Goal: Task Accomplishment & Management: Complete application form

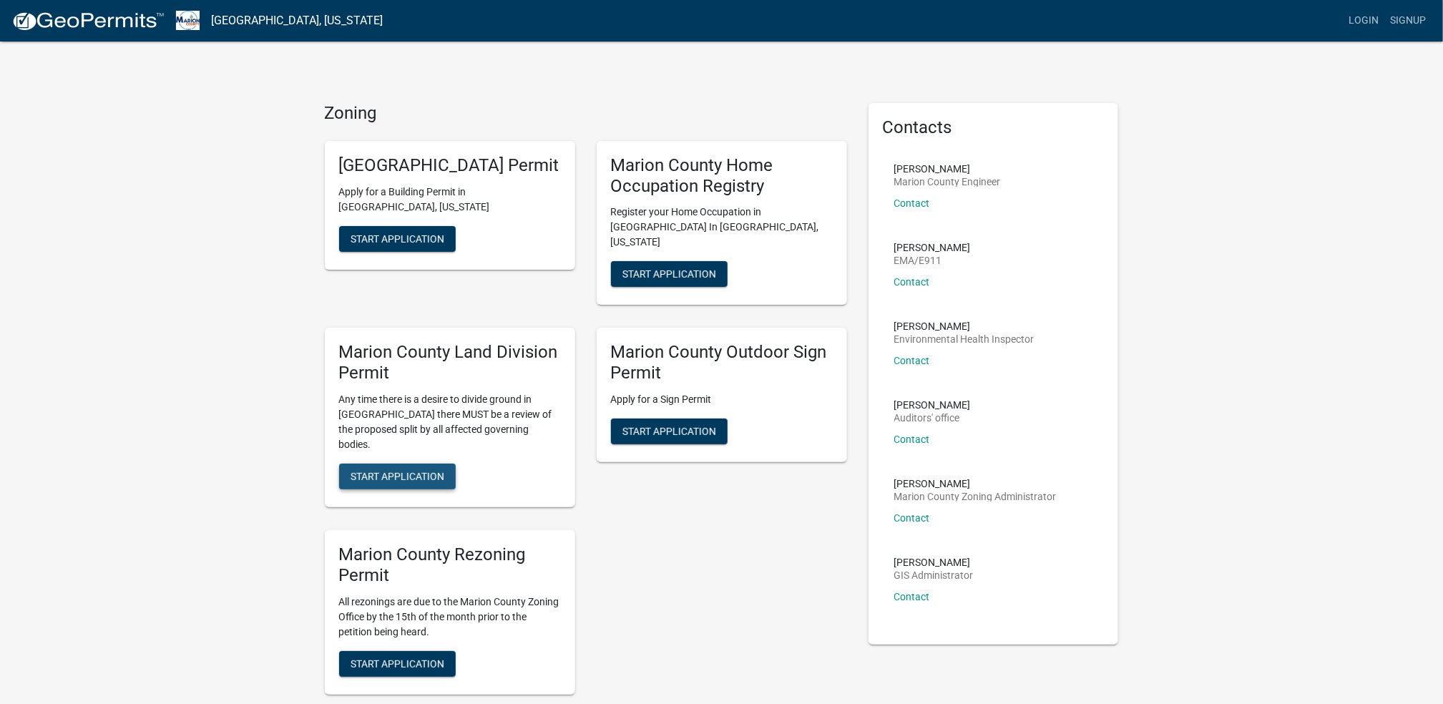
click at [395, 470] on span "Start Application" at bounding box center [397, 475] width 94 height 11
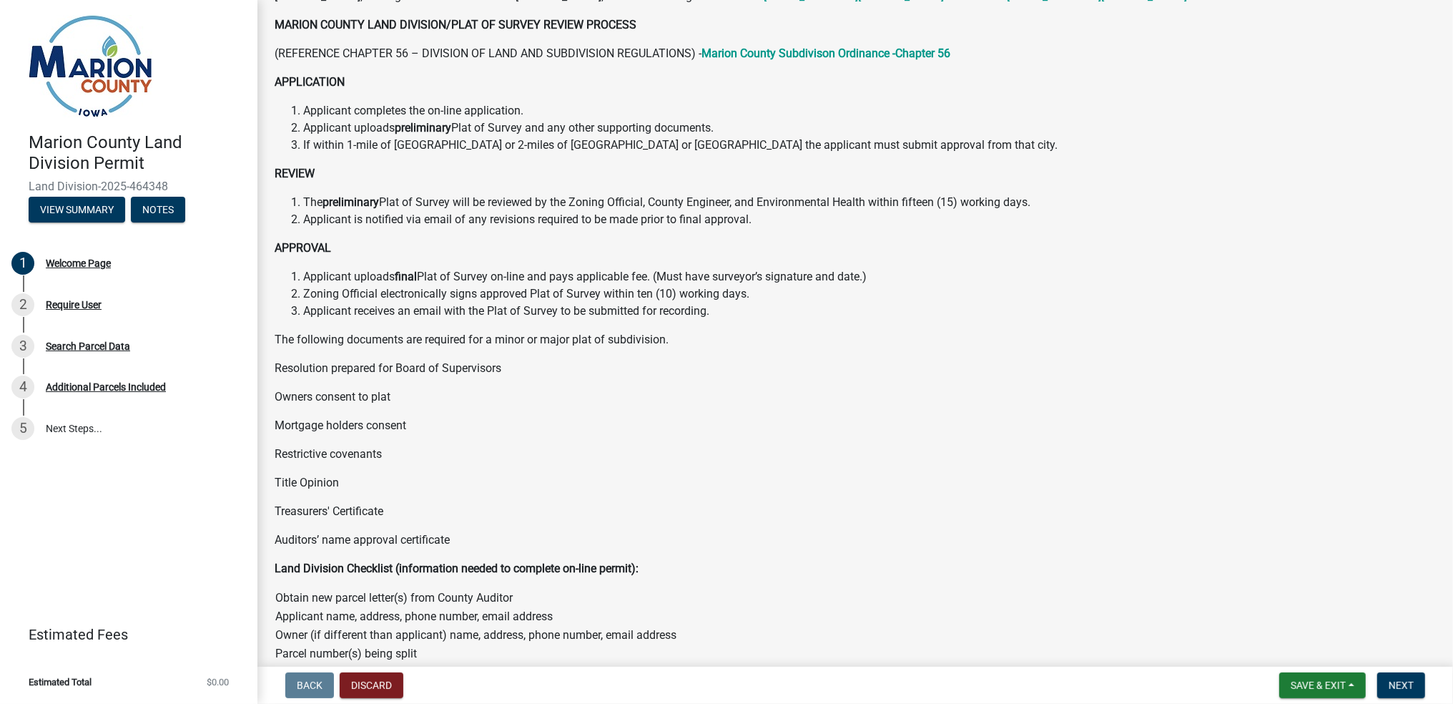
scroll to position [446, 0]
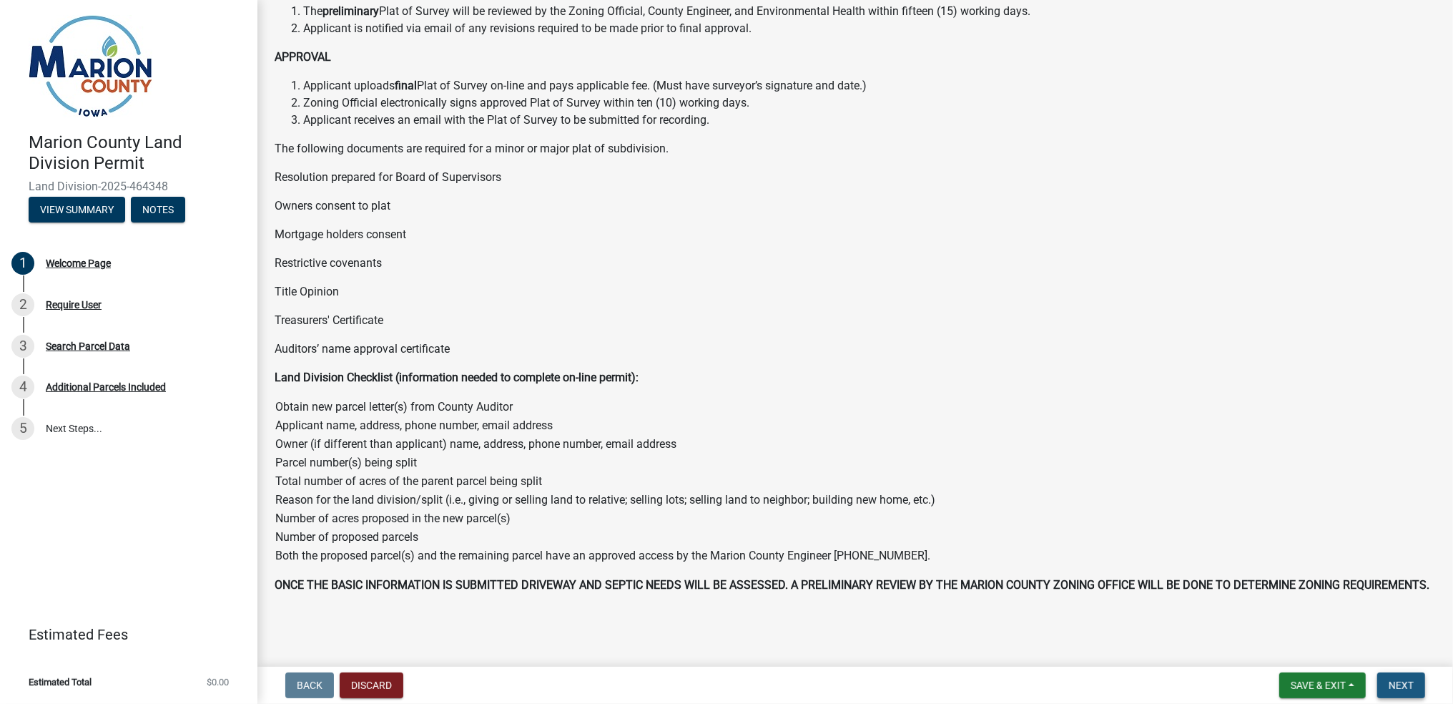
click at [1404, 682] on span "Next" at bounding box center [1401, 685] width 25 height 11
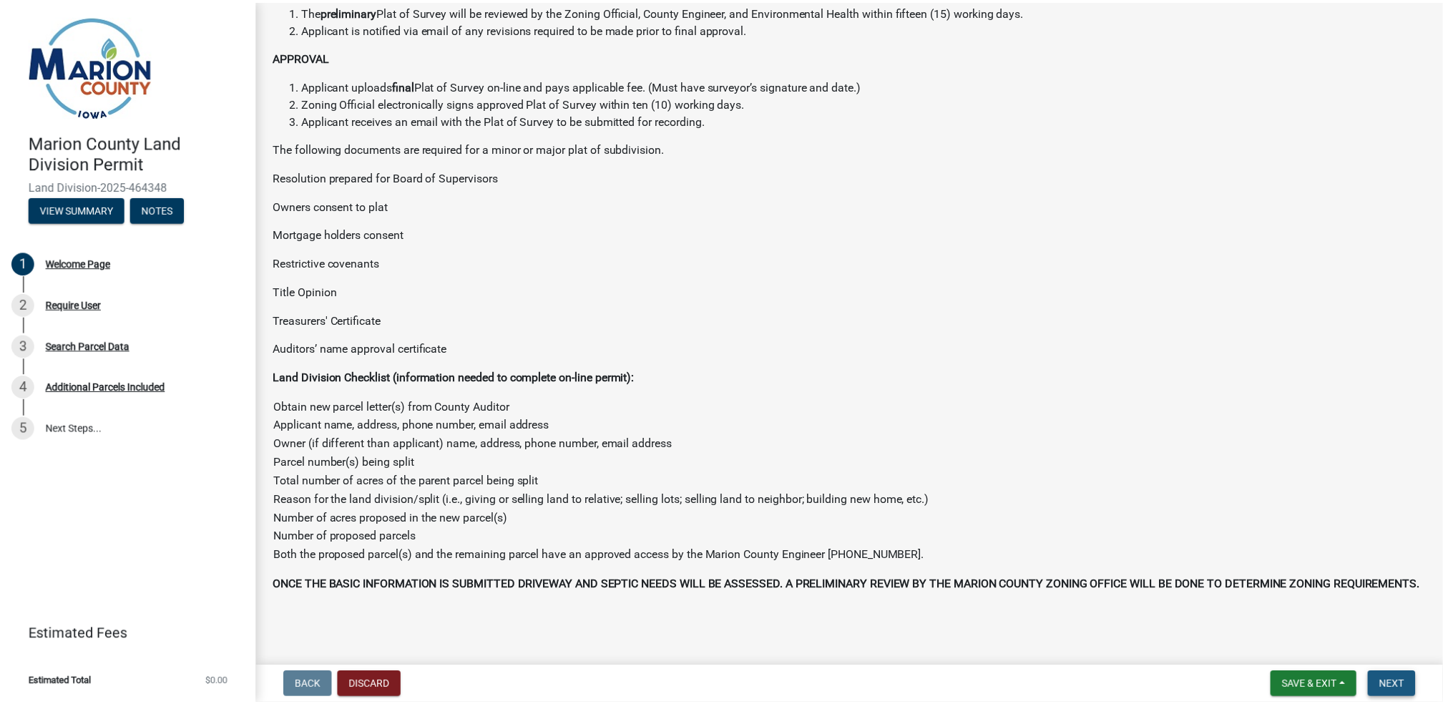
scroll to position [0, 0]
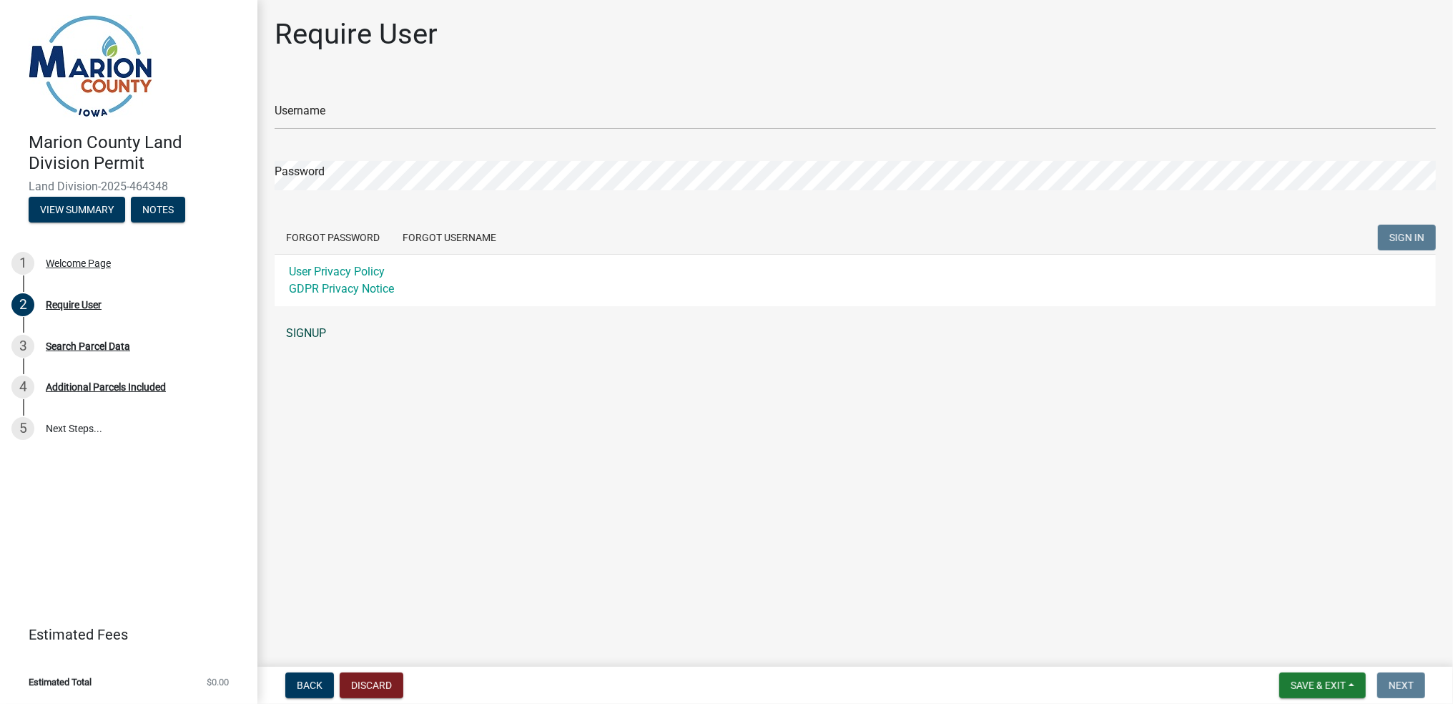
click at [287, 330] on link "SIGNUP" at bounding box center [856, 333] width 1162 height 29
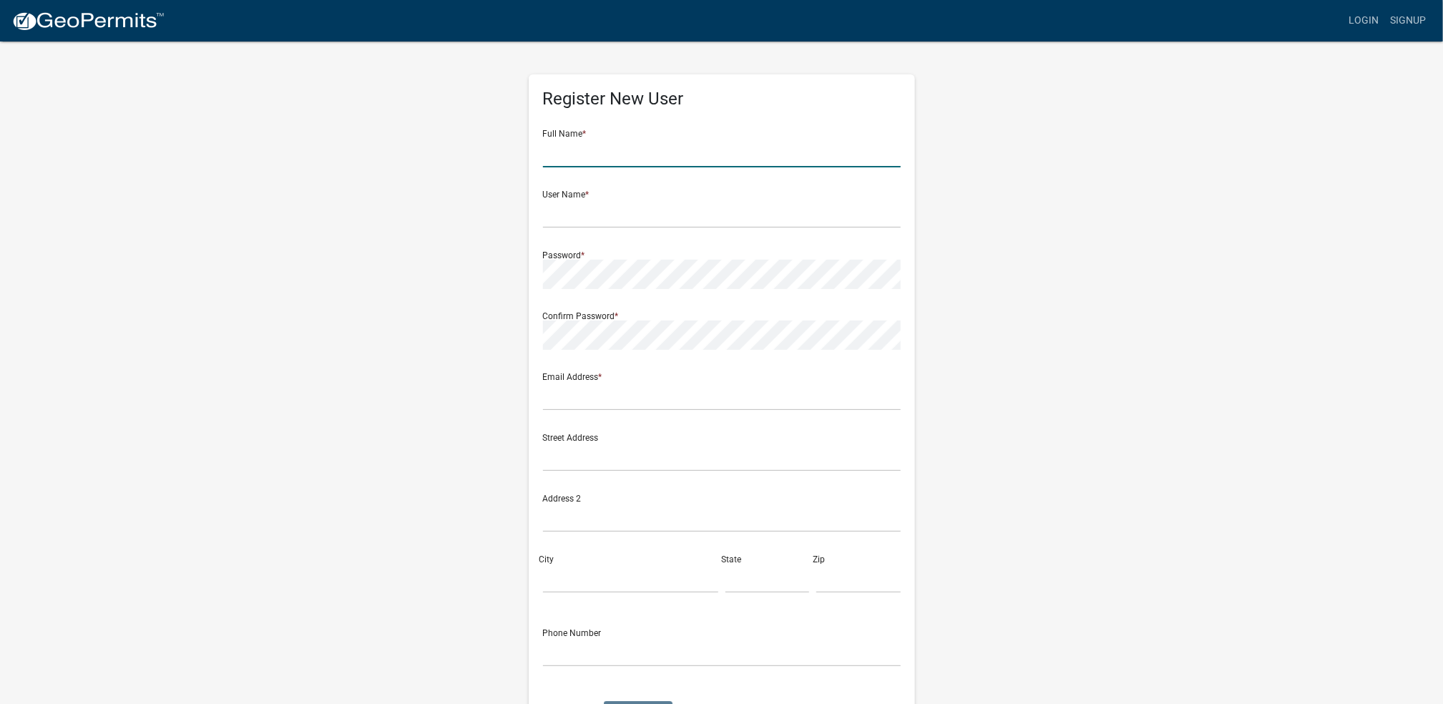
click at [678, 143] on input "text" at bounding box center [722, 152] width 358 height 29
type input "[PERSON_NAME]"
click button "Cancel" at bounding box center [573, 714] width 61 height 26
click at [690, 143] on input "text" at bounding box center [722, 152] width 358 height 29
type input "[PERSON_NAME]"
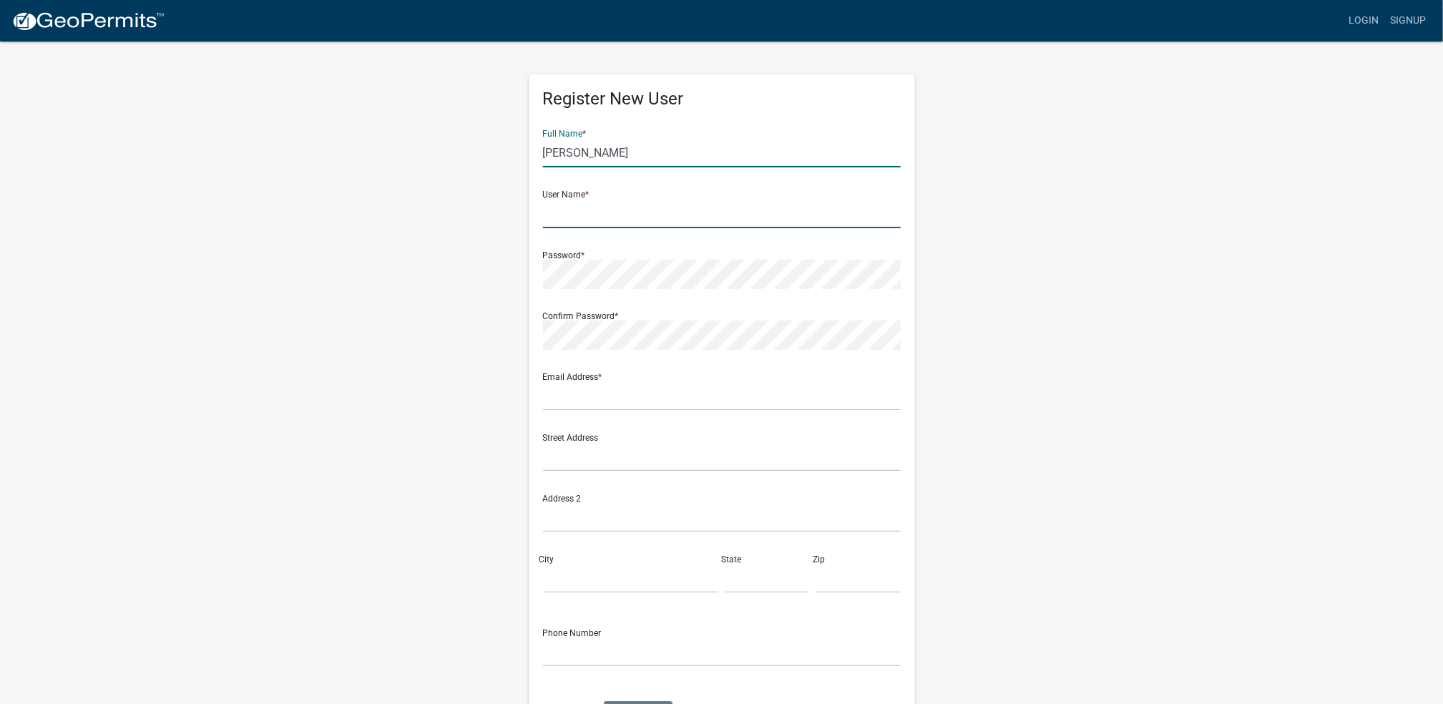
click at [612, 209] on input "text" at bounding box center [722, 213] width 358 height 29
type input "Hull"
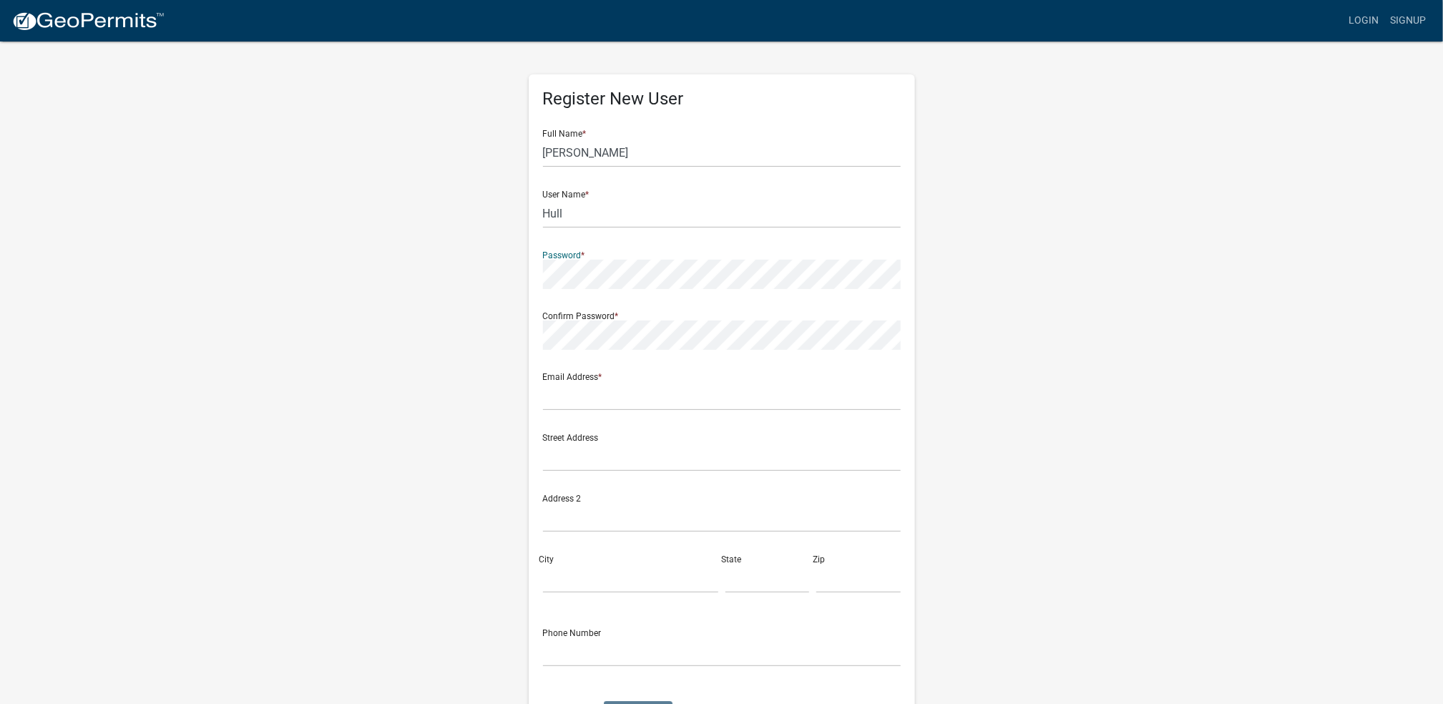
click at [443, 271] on div "Register New User Full Name * [PERSON_NAME] User Name * Hull Password * Confirm…" at bounding box center [721, 422] width 815 height 765
click at [654, 391] on input "text" at bounding box center [722, 395] width 358 height 29
type input "[PERSON_NAME][EMAIL_ADDRESS][PERSON_NAME][DOMAIN_NAME]"
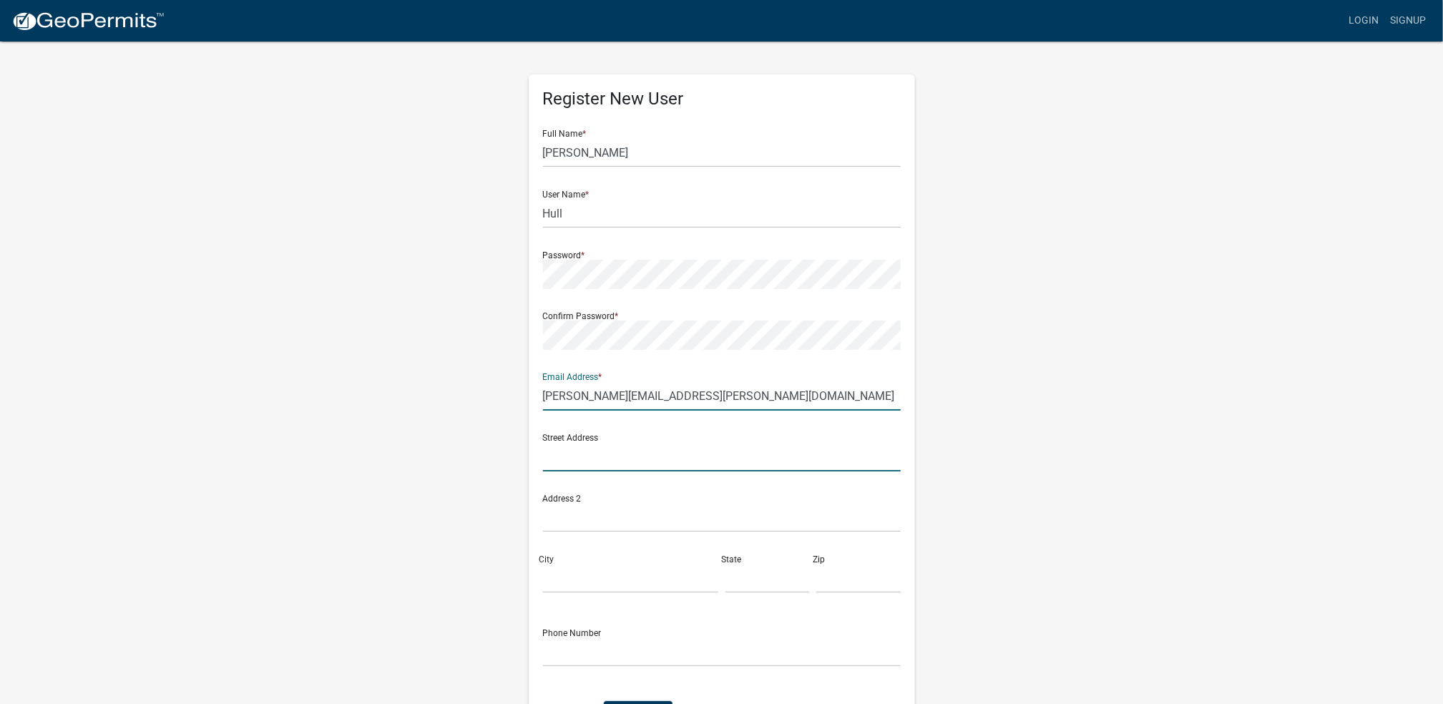
click at [658, 451] on input "text" at bounding box center [722, 456] width 358 height 29
type input "[STREET_ADDRESS]"
click at [626, 577] on input "City" at bounding box center [630, 578] width 175 height 29
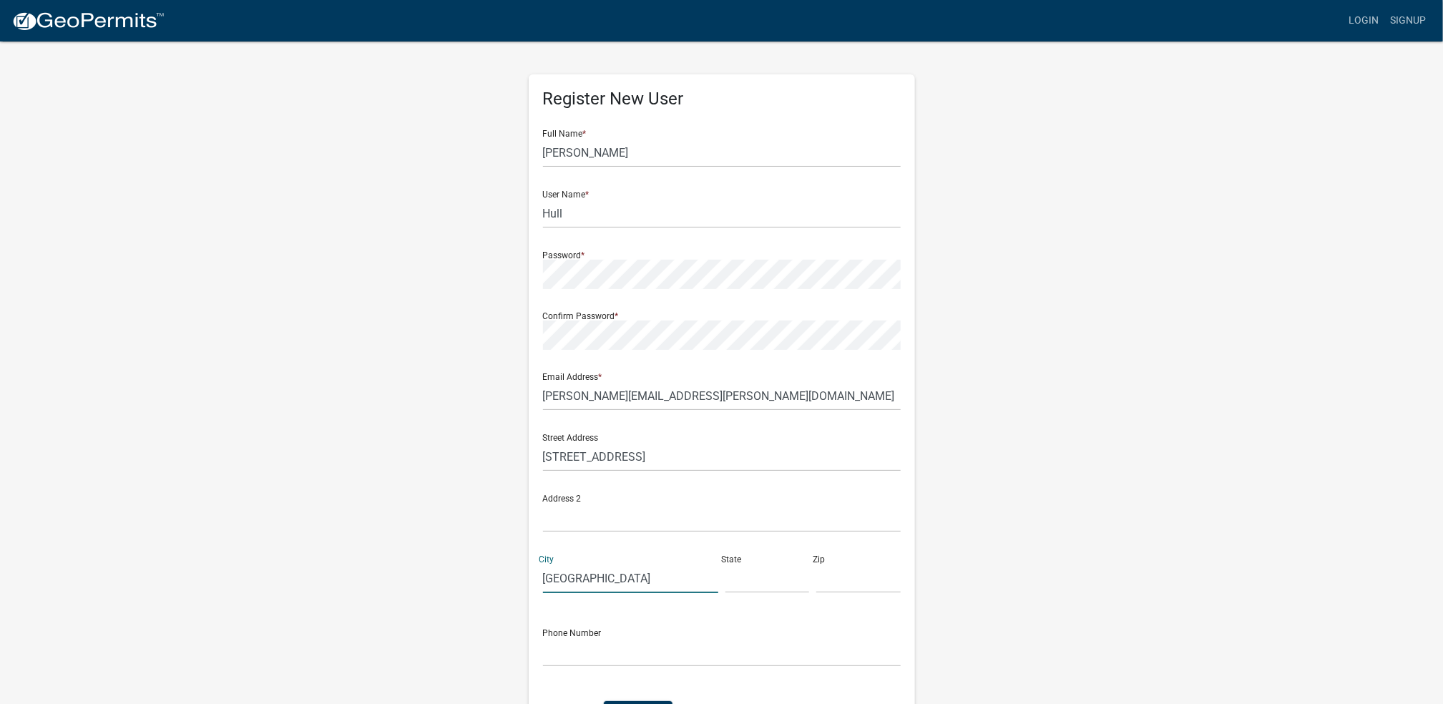
type input "[GEOGRAPHIC_DATA]"
click at [739, 587] on input "text" at bounding box center [767, 578] width 84 height 29
type input "[US_STATE]"
click at [870, 581] on input "52635" at bounding box center [858, 578] width 84 height 29
type input "52556"
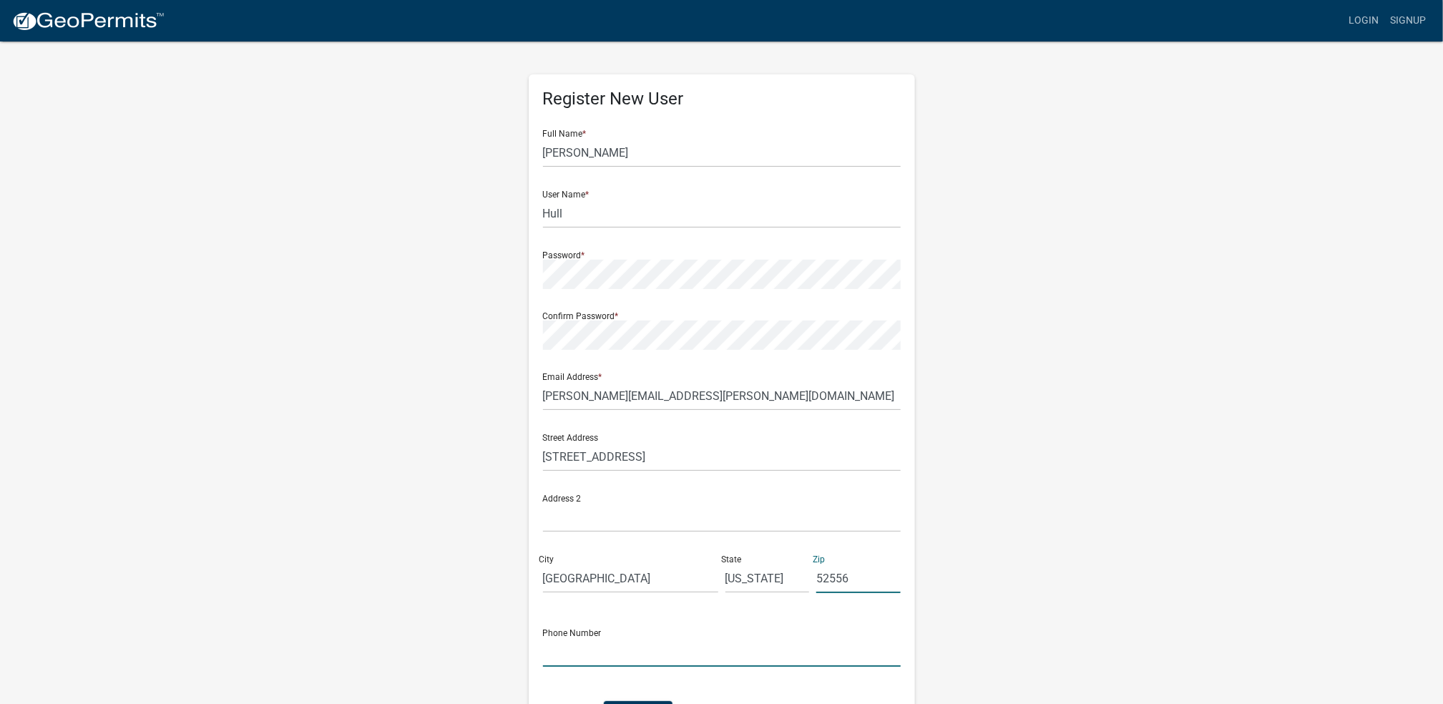
click at [677, 639] on input "text" at bounding box center [722, 651] width 358 height 29
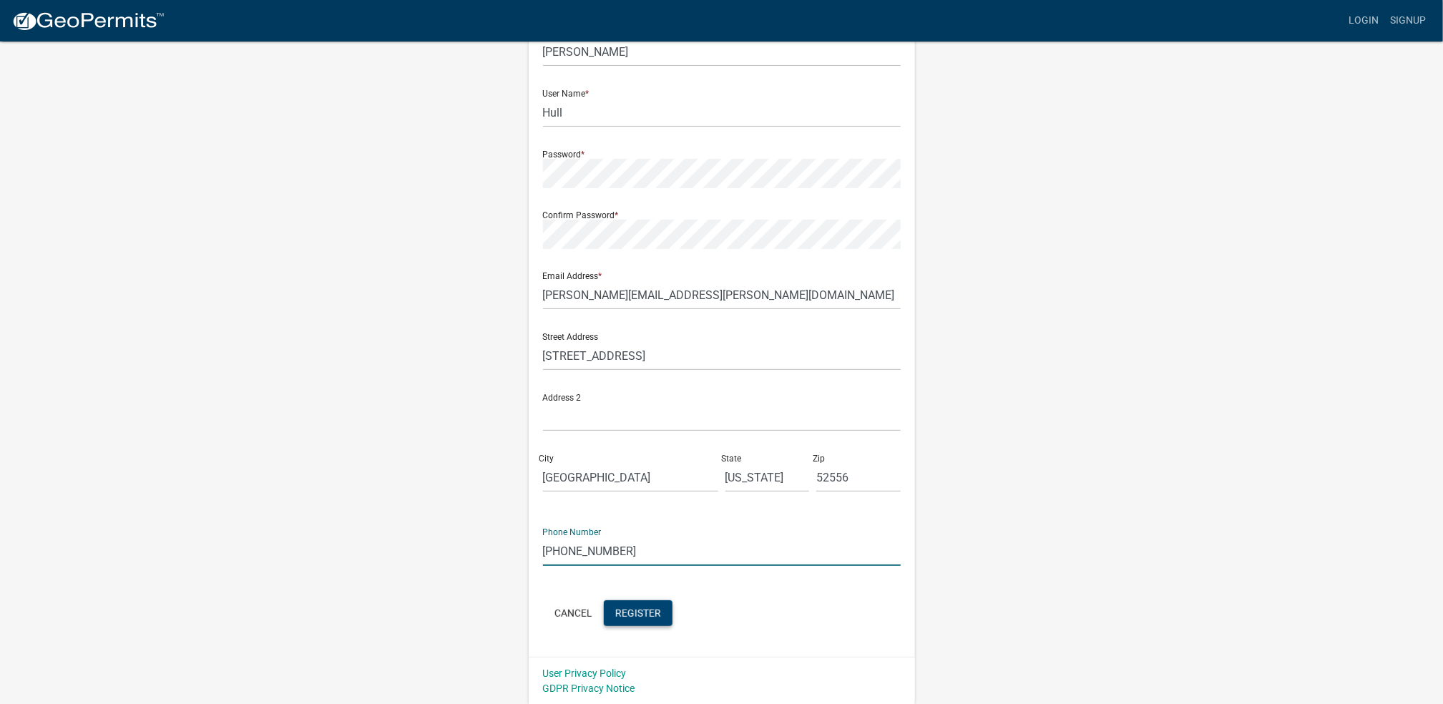
type input "[PHONE_NUMBER]"
click at [644, 609] on span "Register" at bounding box center [638, 612] width 46 height 11
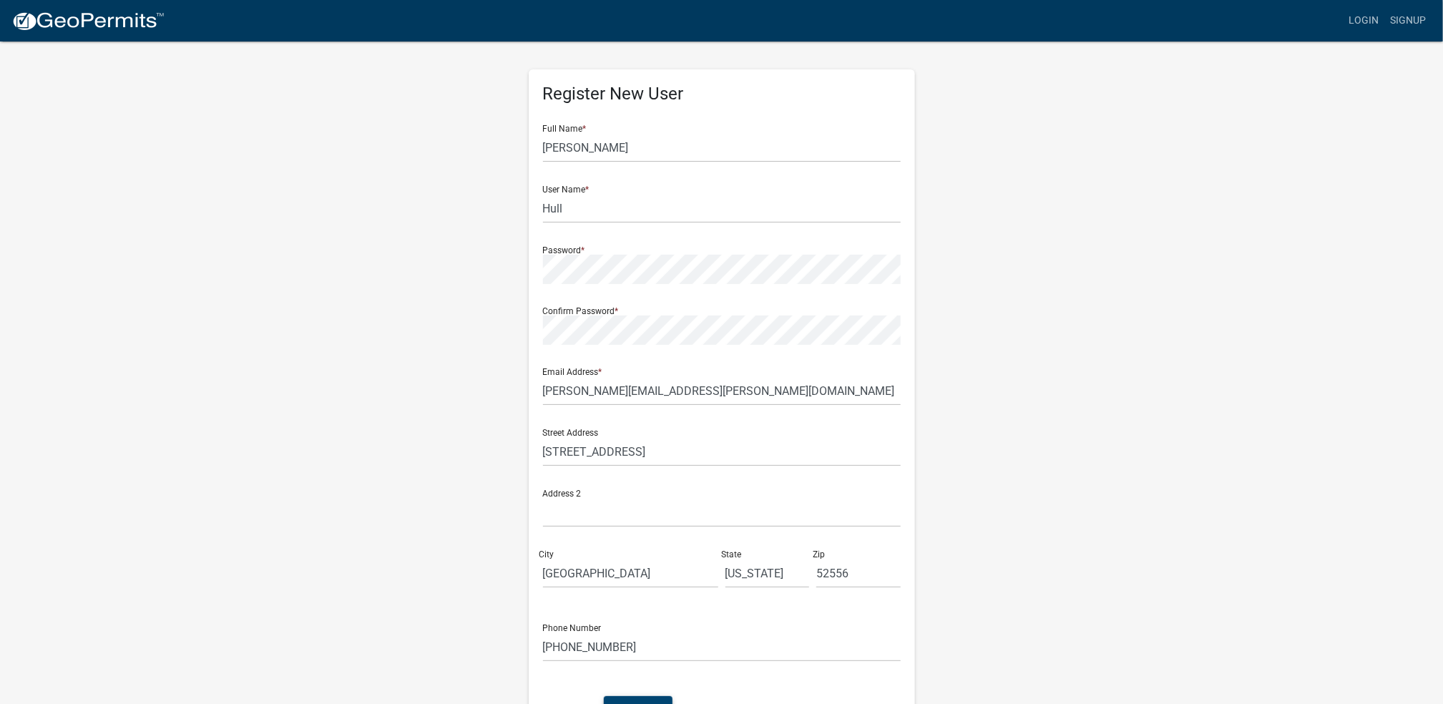
scroll to position [0, 0]
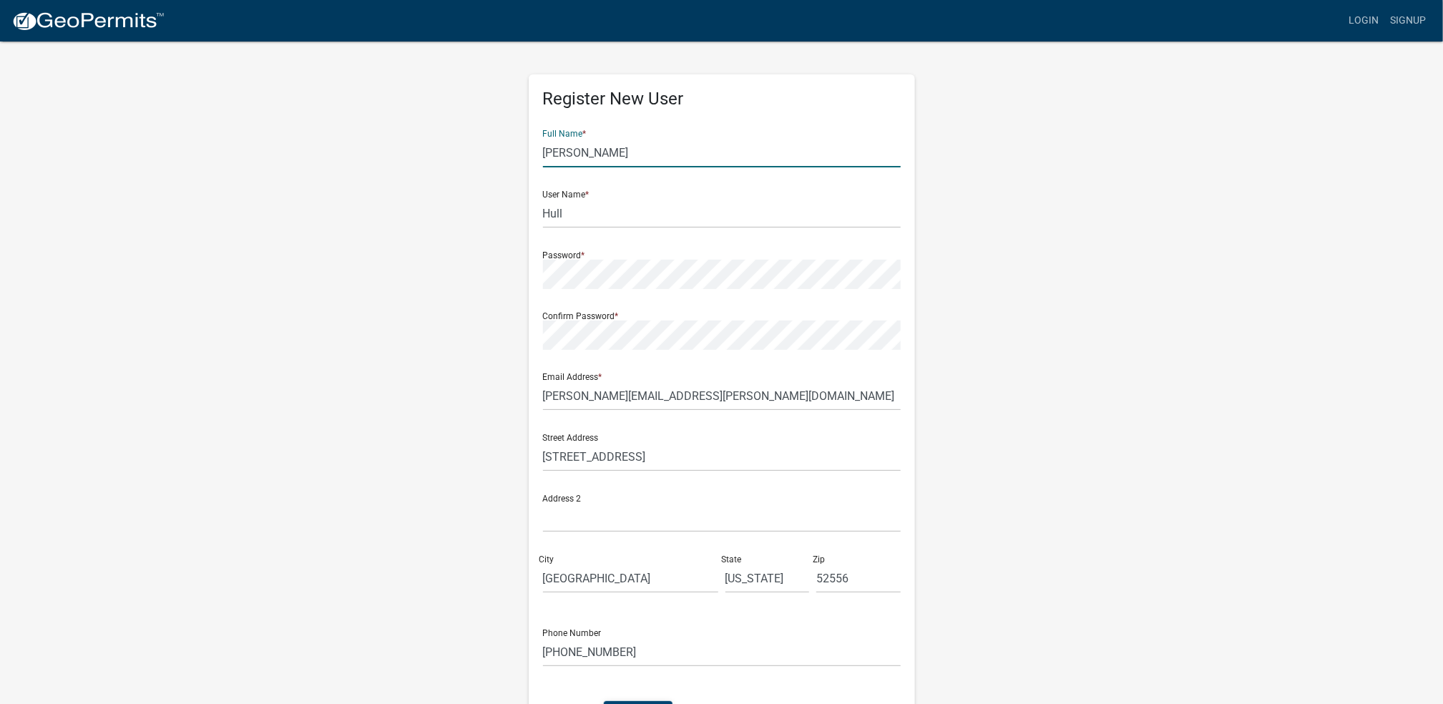
click at [621, 146] on input "[PERSON_NAME]" at bounding box center [722, 152] width 358 height 29
type input "[PERSON_NAME]"
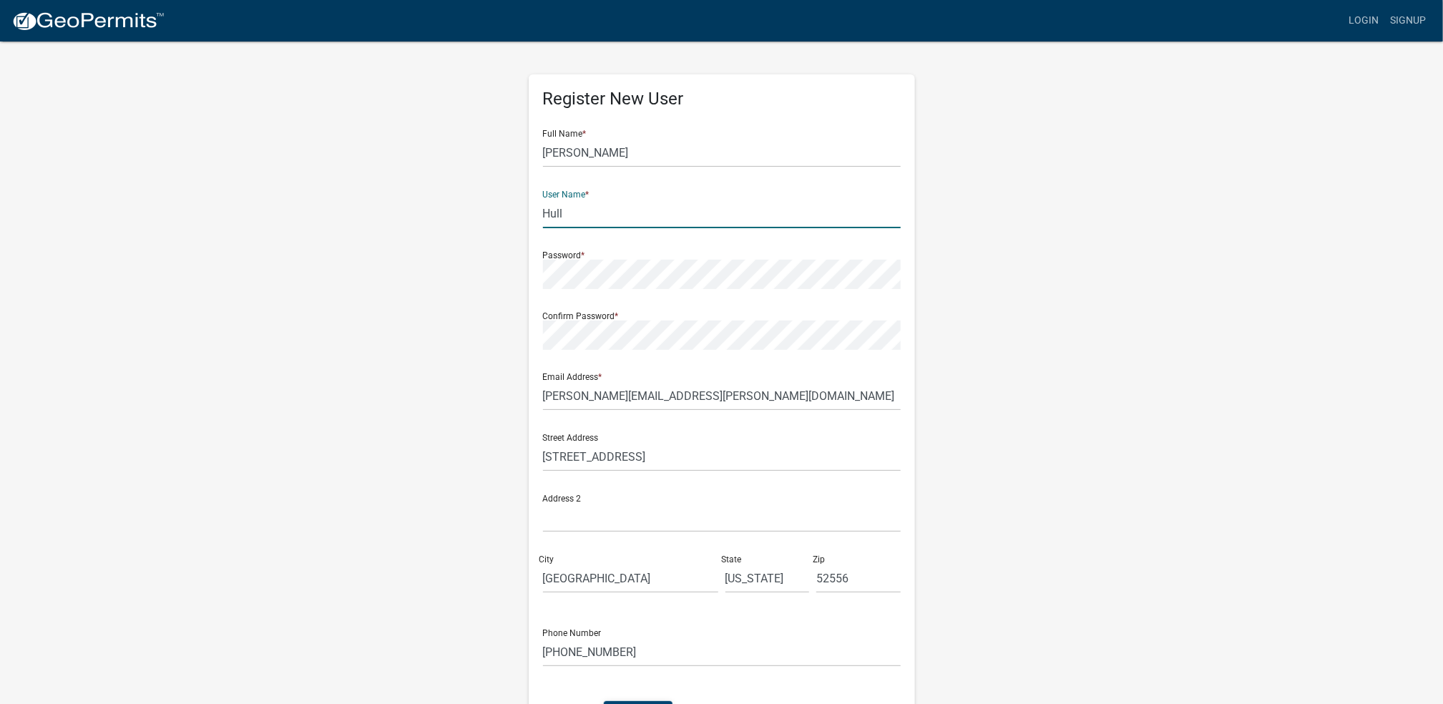
click at [607, 207] on input "Hull" at bounding box center [722, 213] width 358 height 29
drag, startPoint x: 578, startPoint y: 212, endPoint x: 464, endPoint y: 218, distance: 114.6
click at [464, 218] on div "Register New User Full Name * [PERSON_NAME] User Name * Hull Password * Confirm…" at bounding box center [721, 422] width 815 height 765
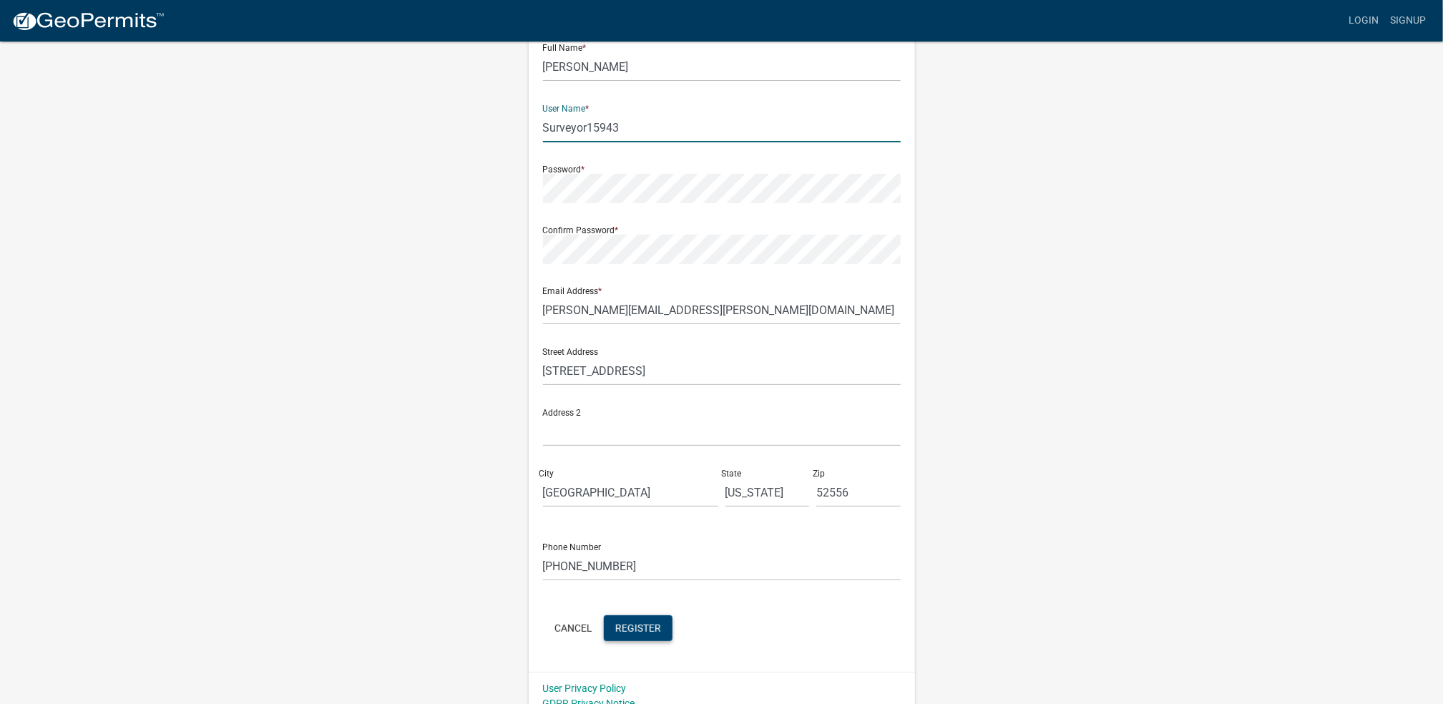
scroll to position [101, 0]
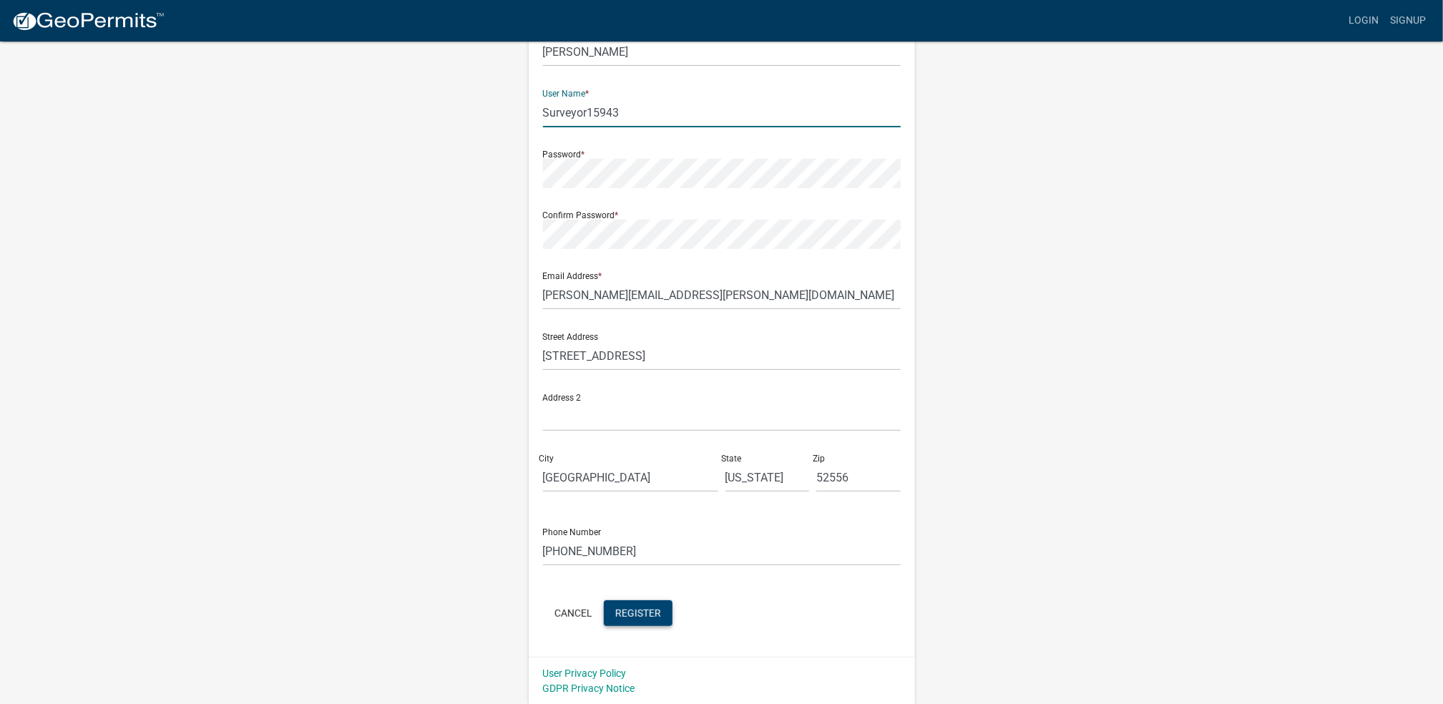
type input "Surveyor15943"
click at [637, 617] on span "Register" at bounding box center [638, 612] width 46 height 11
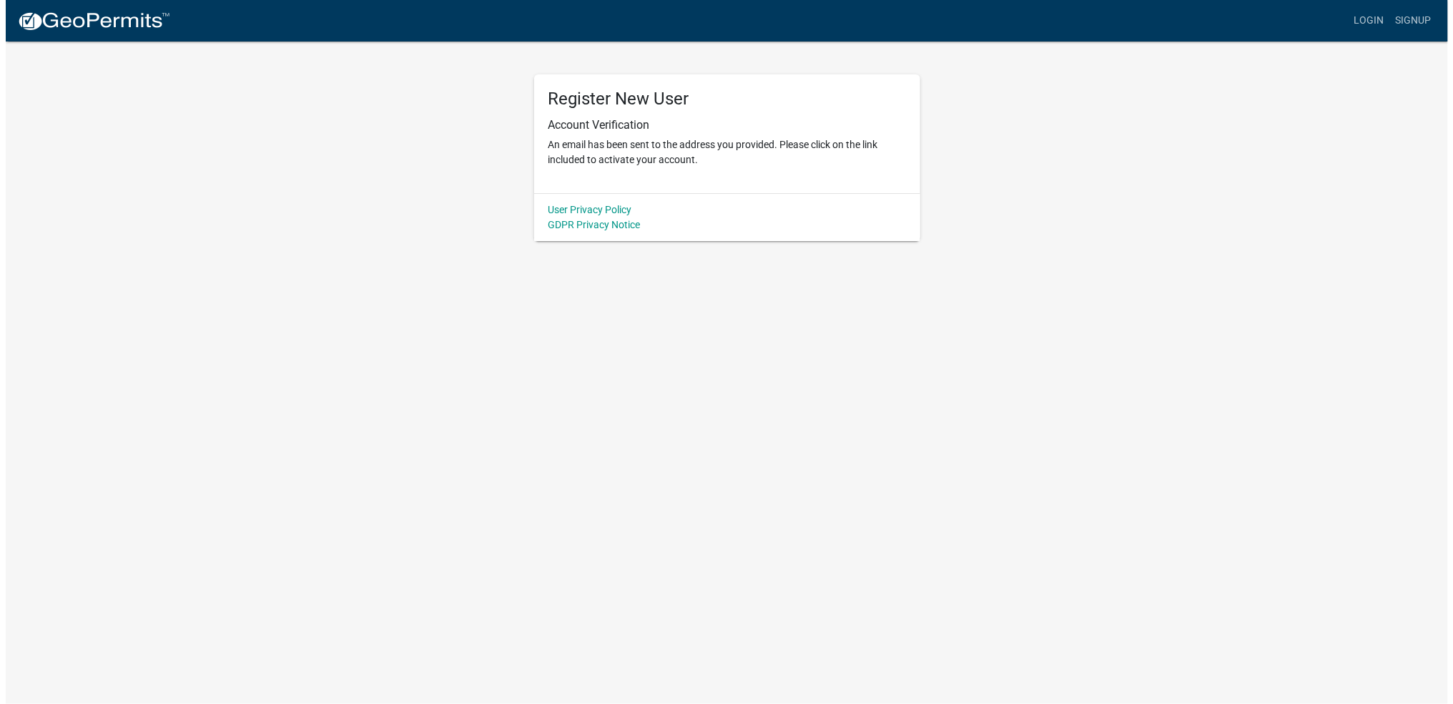
scroll to position [0, 0]
